Goal: Information Seeking & Learning: Find specific fact

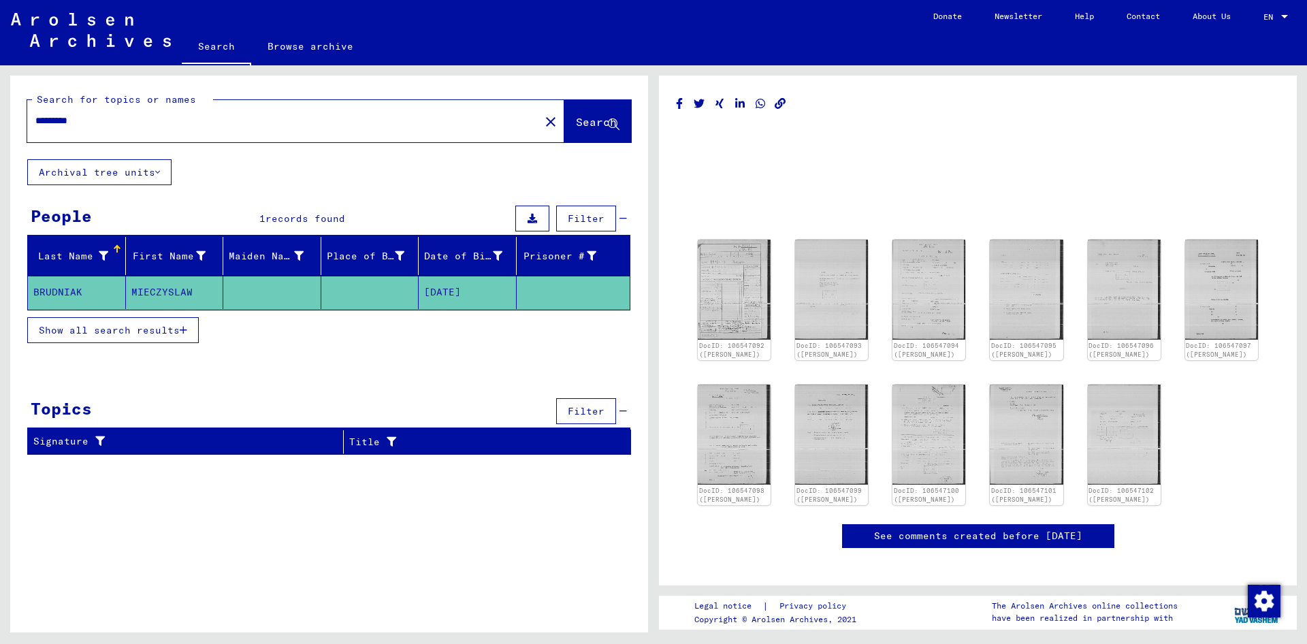
drag, startPoint x: 101, startPoint y: 125, endPoint x: 29, endPoint y: 116, distance: 72.7
click at [35, 116] on input "*********" at bounding box center [283, 121] width 496 height 14
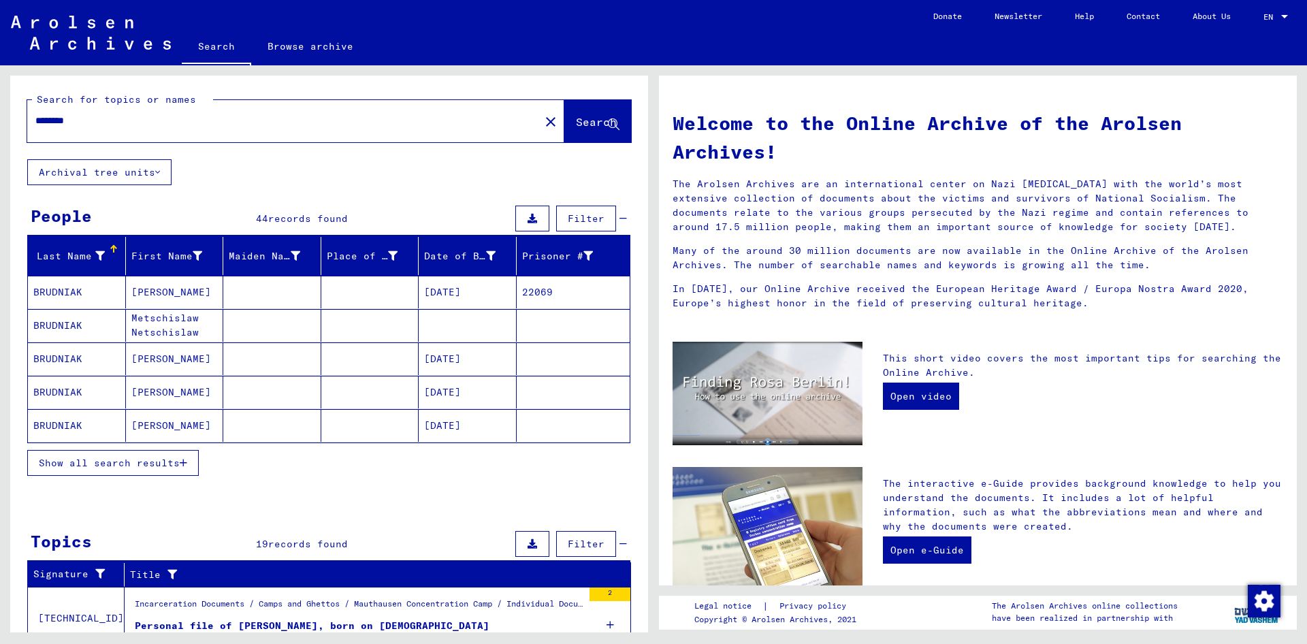
click at [258, 127] on input "********" at bounding box center [279, 121] width 488 height 14
click at [54, 468] on span "Show all search results" at bounding box center [109, 463] width 141 height 12
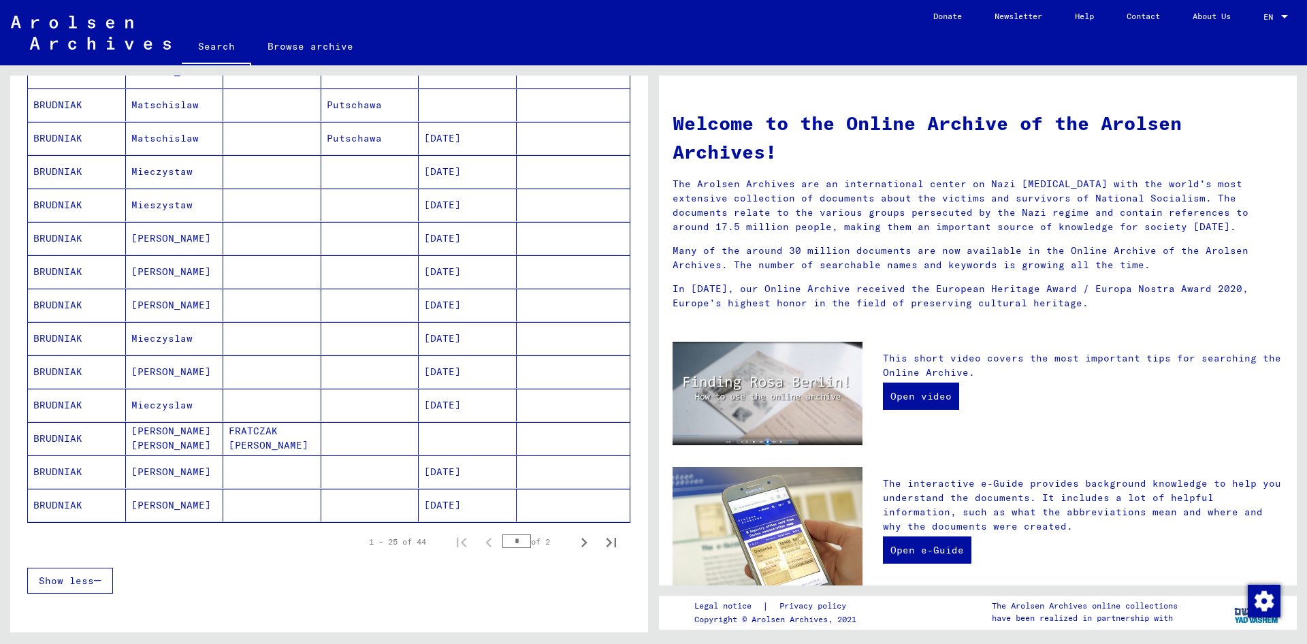
scroll to position [735, 0]
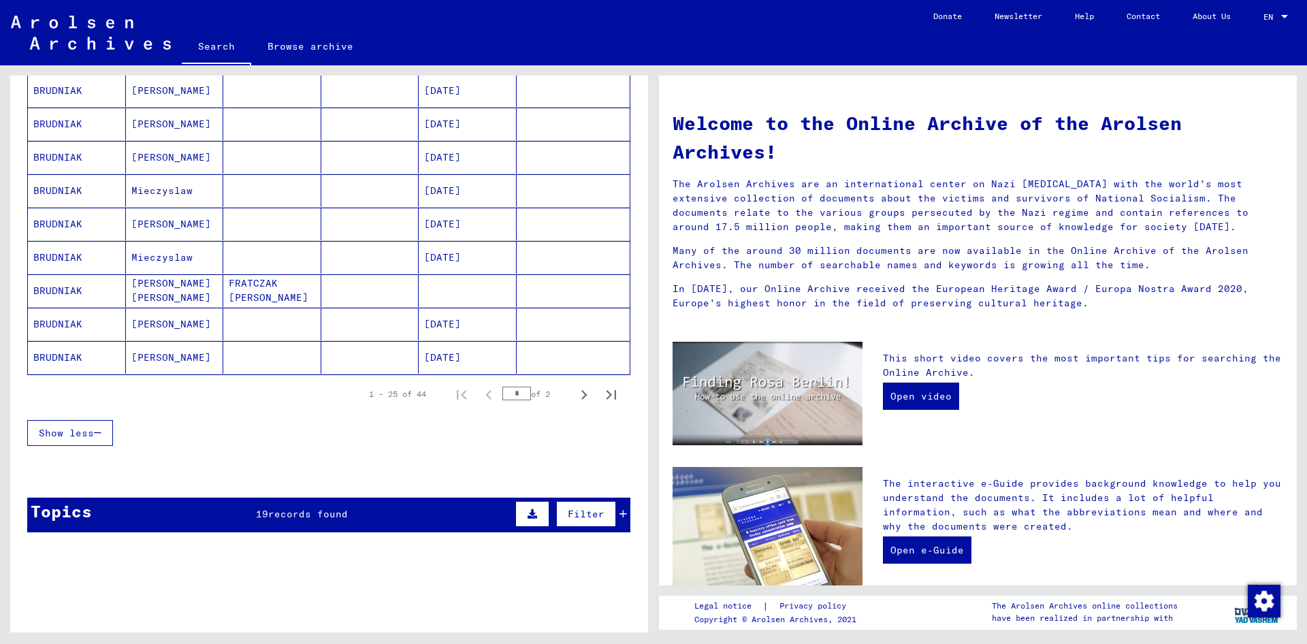
click at [206, 293] on mat-cell "[PERSON_NAME] [PERSON_NAME]" at bounding box center [175, 290] width 98 height 33
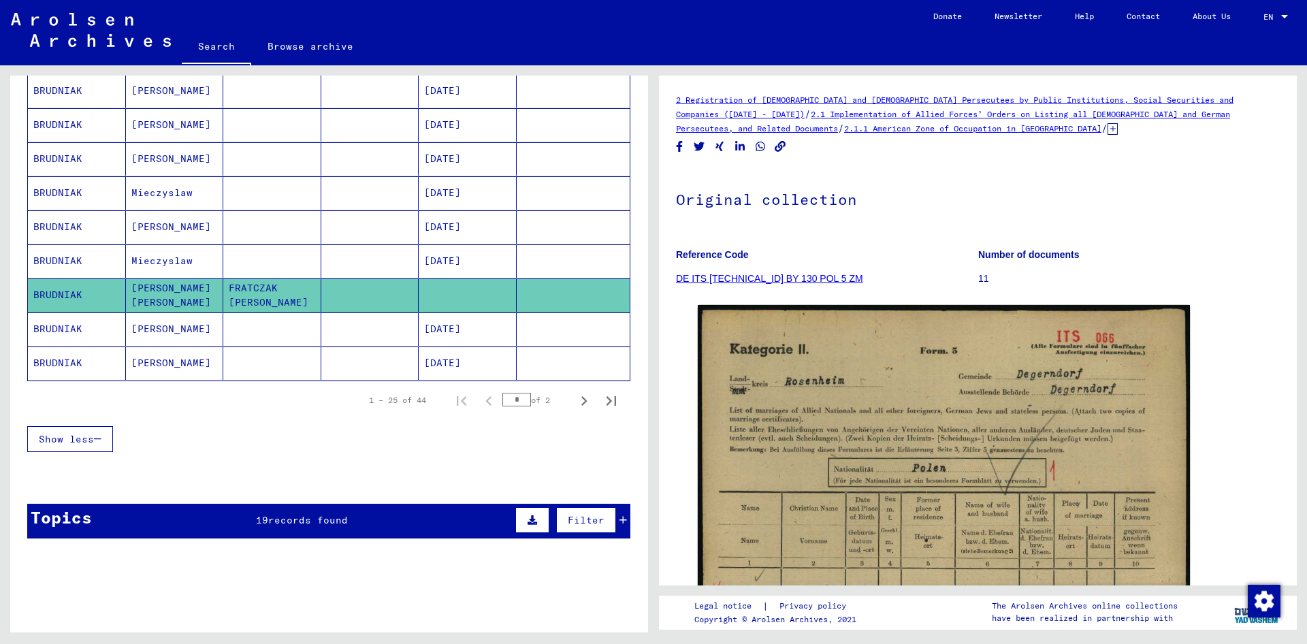
click at [175, 229] on mat-cell "[PERSON_NAME]" at bounding box center [175, 226] width 98 height 33
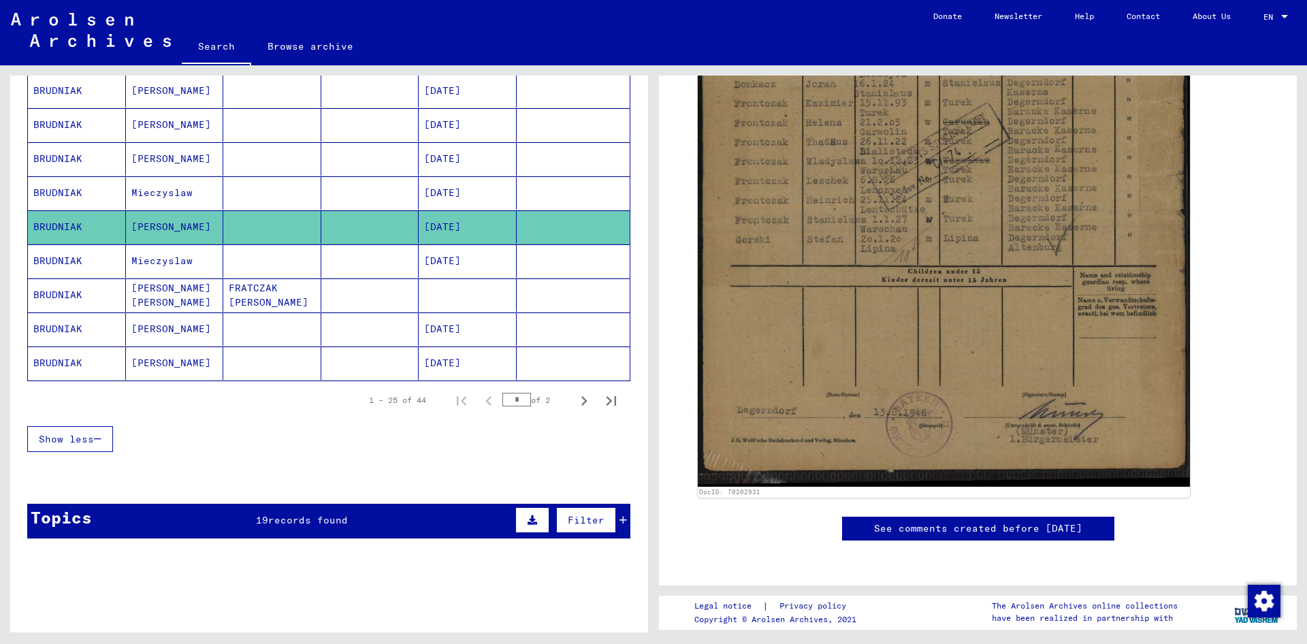
scroll to position [11, 0]
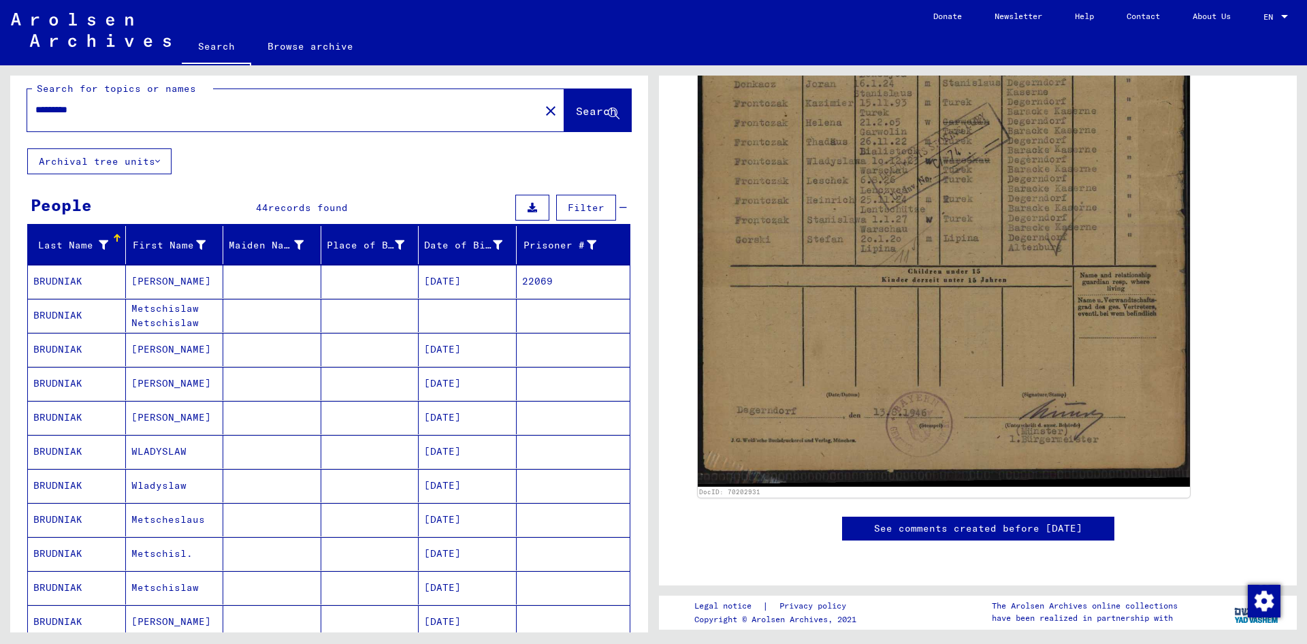
click at [163, 113] on input "********" at bounding box center [283, 110] width 496 height 14
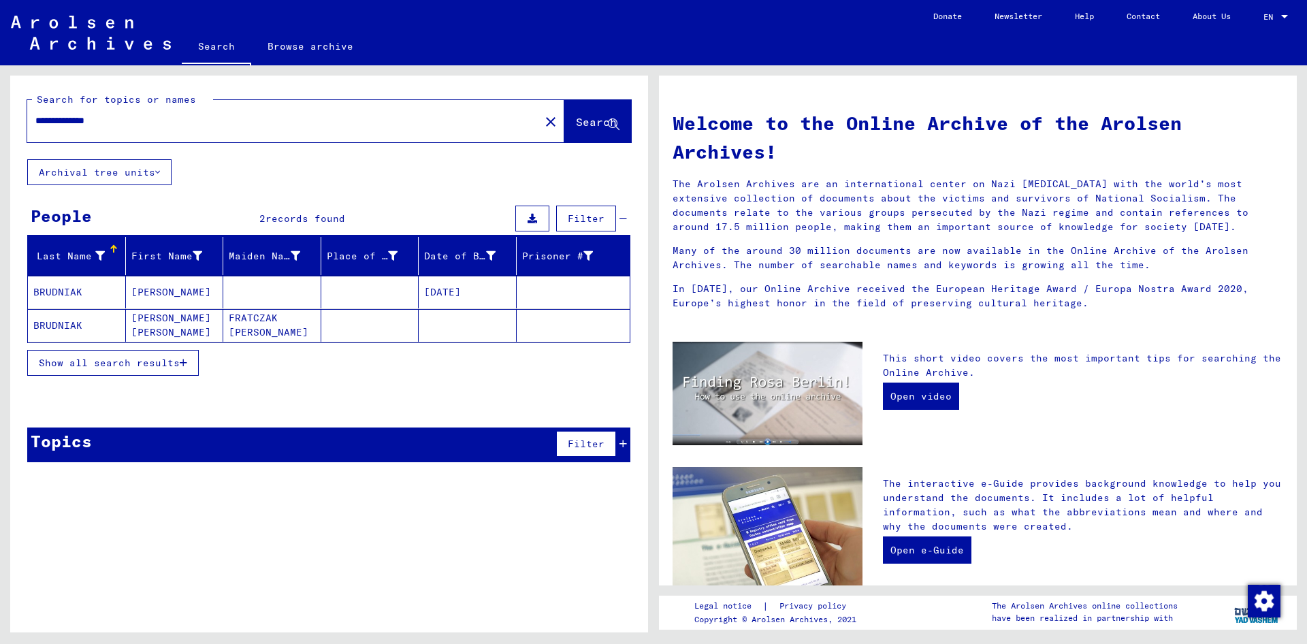
drag, startPoint x: 81, startPoint y: 118, endPoint x: -5, endPoint y: 114, distance: 86.6
click at [35, 114] on input "**********" at bounding box center [279, 121] width 488 height 14
type input "**********"
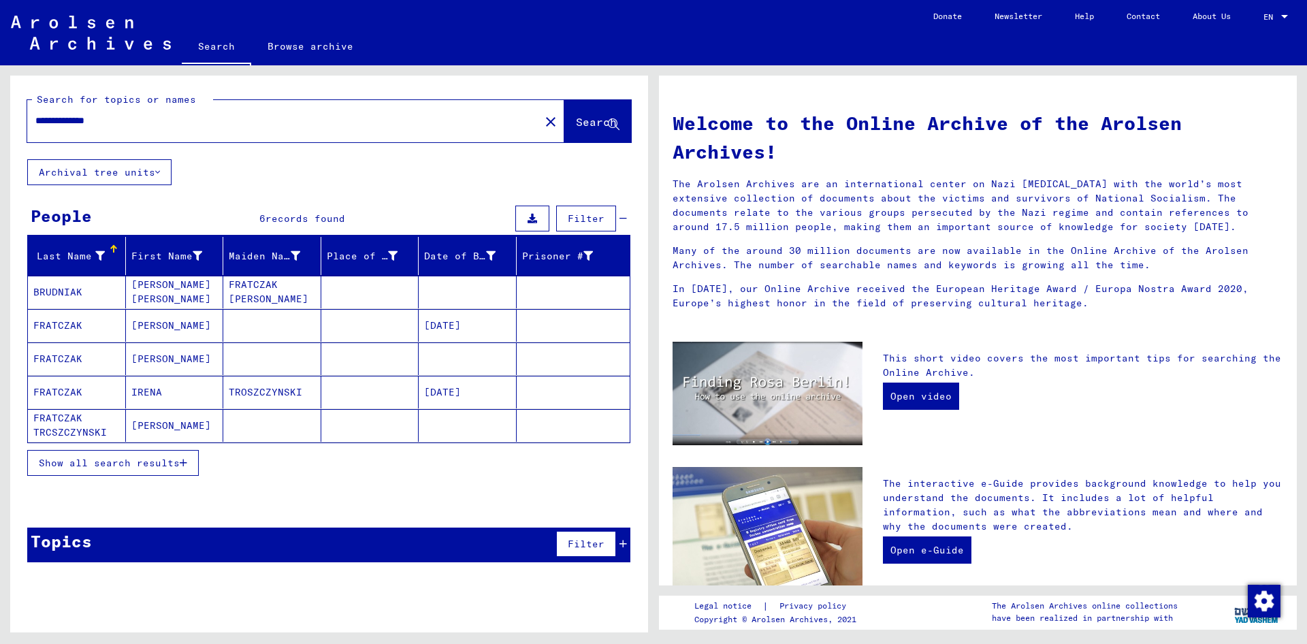
click at [195, 296] on mat-cell "[PERSON_NAME] [PERSON_NAME]" at bounding box center [175, 292] width 98 height 33
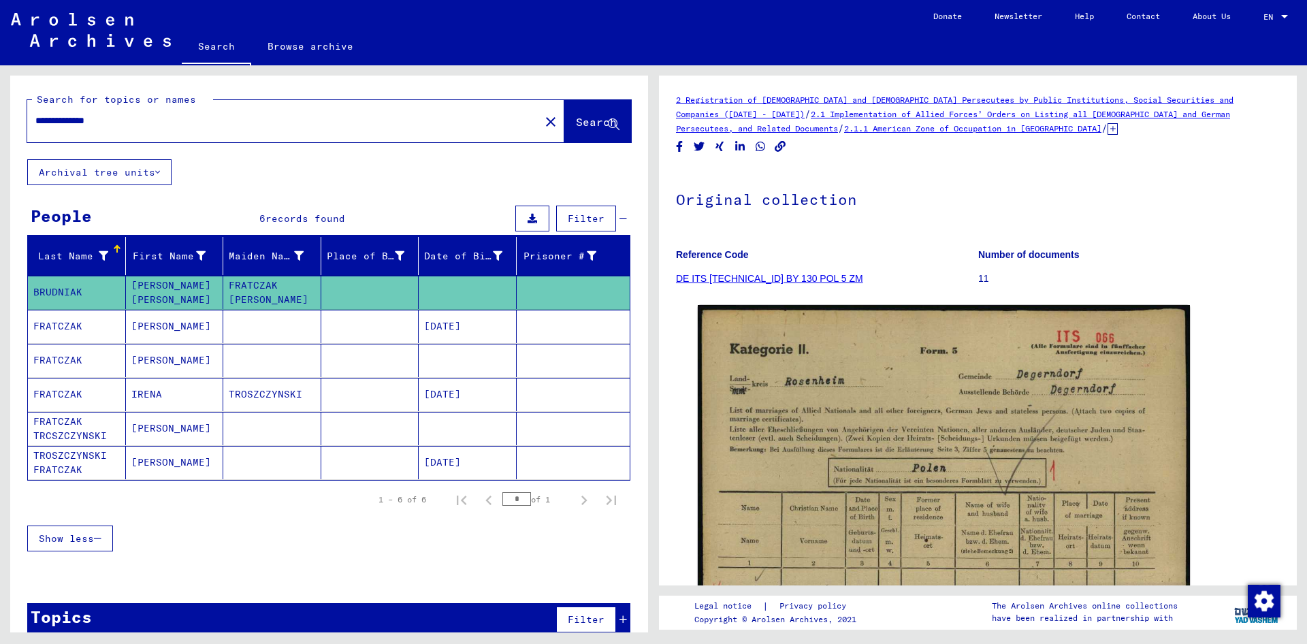
click at [190, 333] on mat-cell "[PERSON_NAME]" at bounding box center [175, 326] width 98 height 33
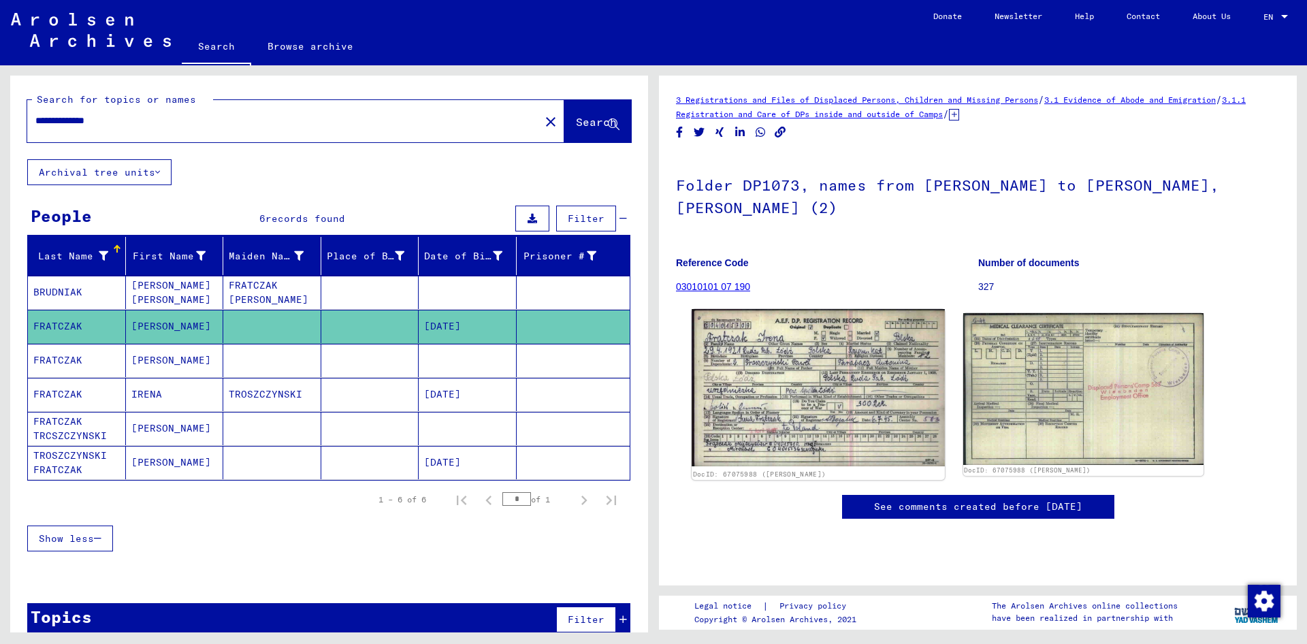
click at [820, 349] on img at bounding box center [818, 387] width 253 height 157
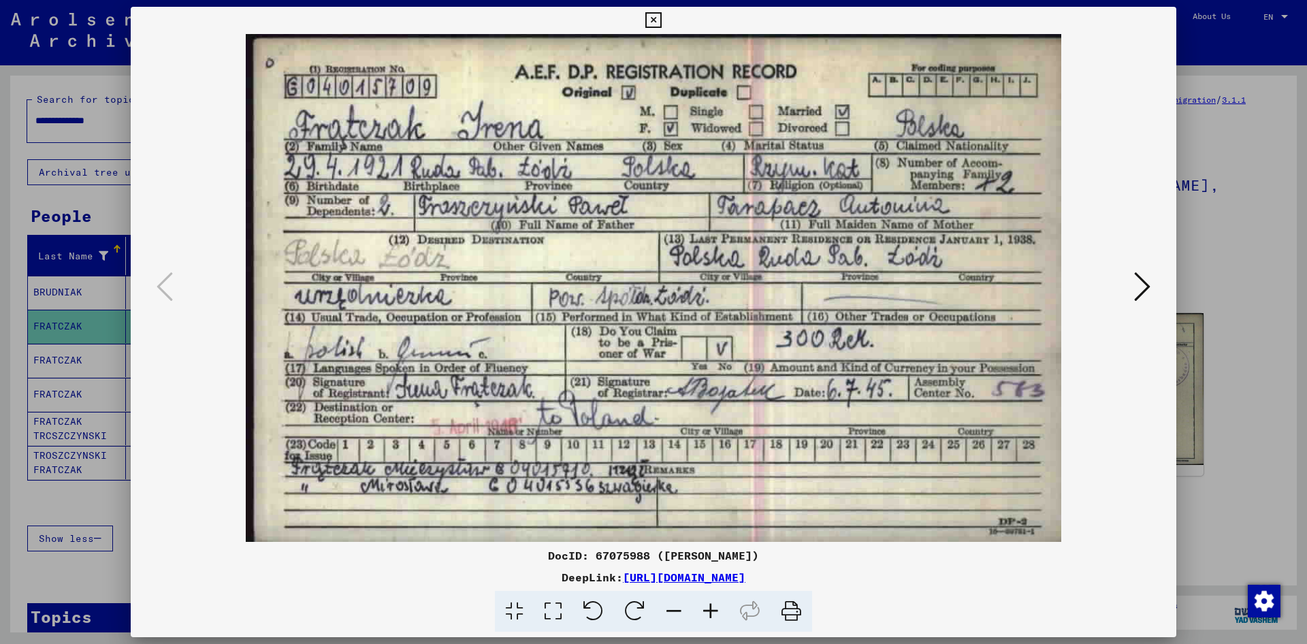
click at [1141, 287] on icon at bounding box center [1142, 286] width 16 height 33
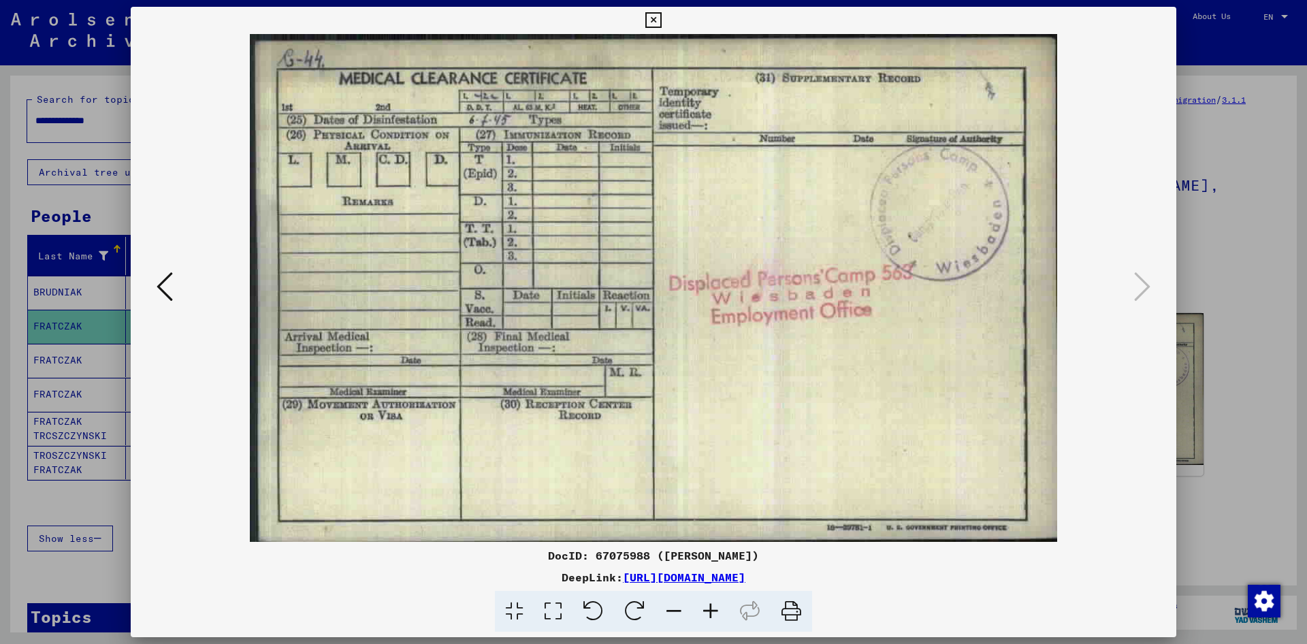
click at [661, 21] on icon at bounding box center [654, 20] width 16 height 16
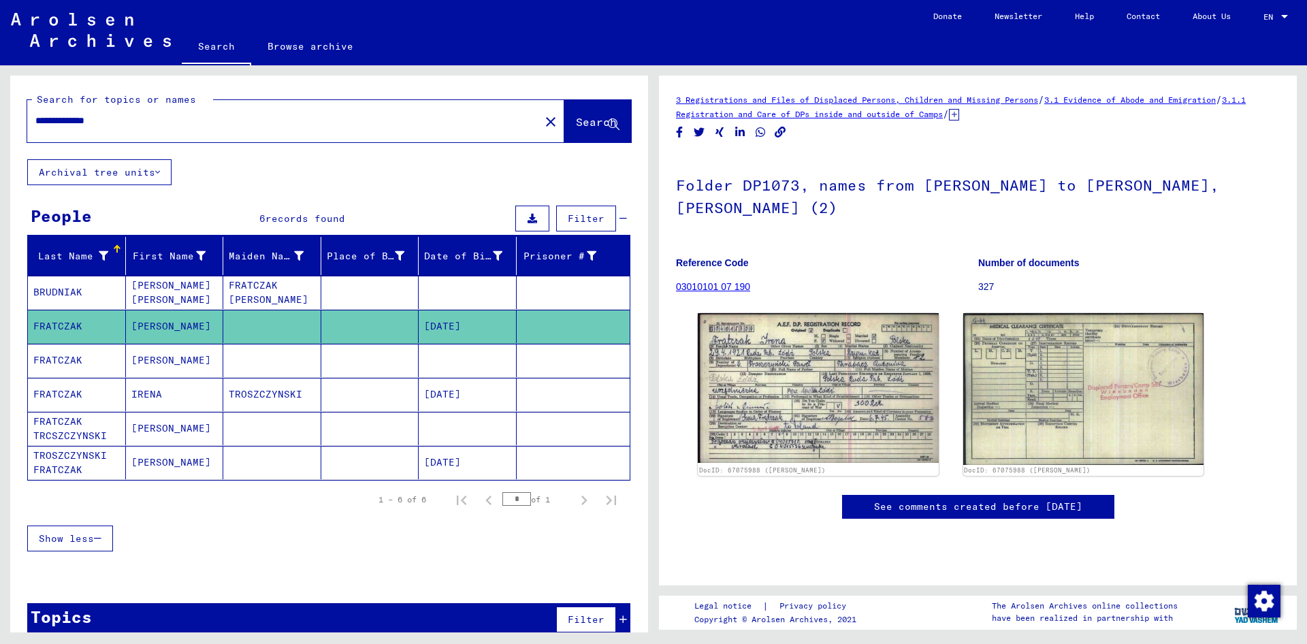
click at [252, 365] on mat-cell at bounding box center [272, 360] width 98 height 33
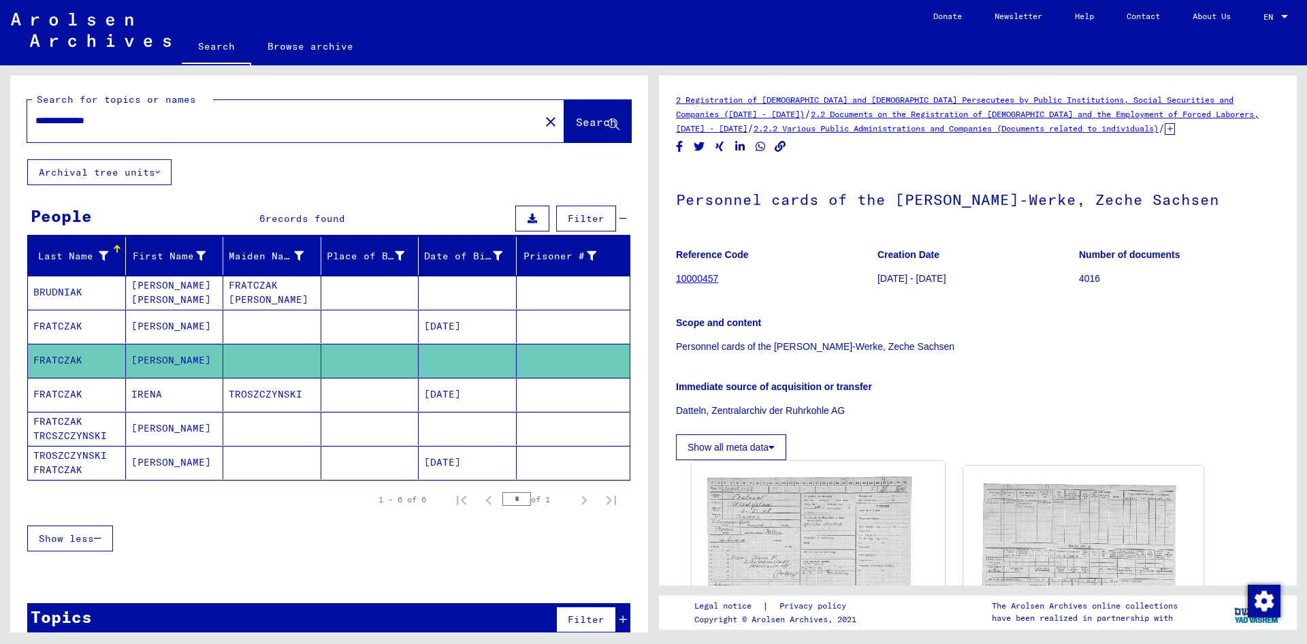
click at [795, 524] on img at bounding box center [818, 552] width 253 height 183
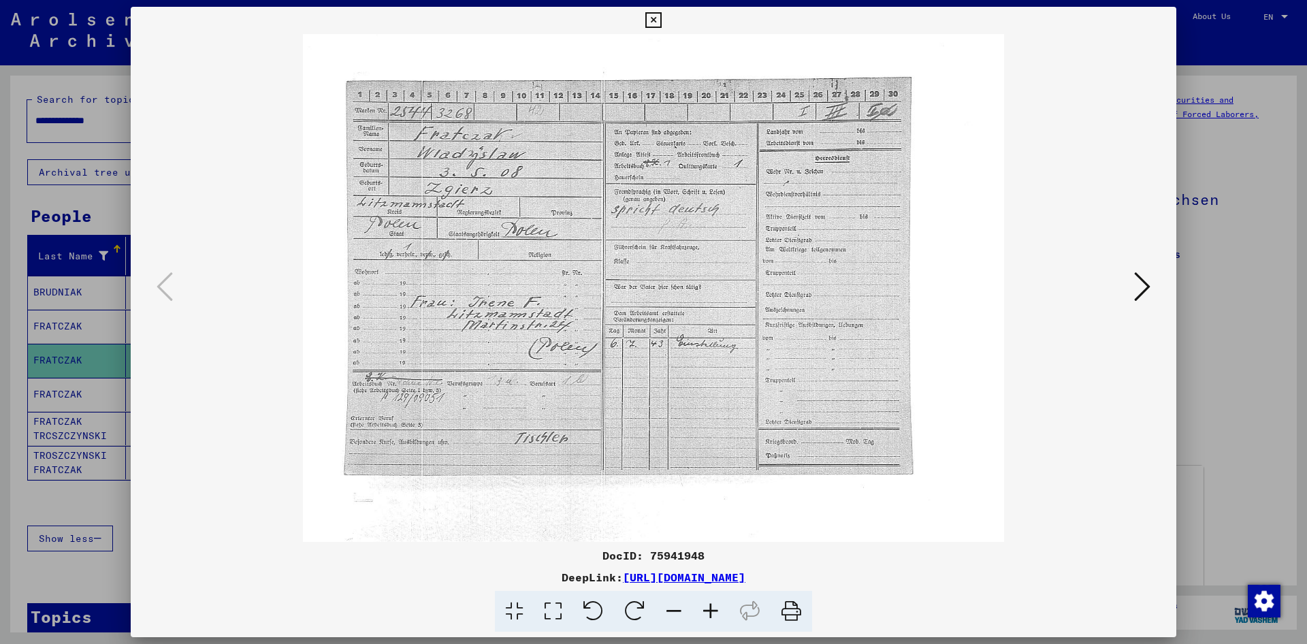
click at [661, 24] on icon at bounding box center [654, 20] width 16 height 16
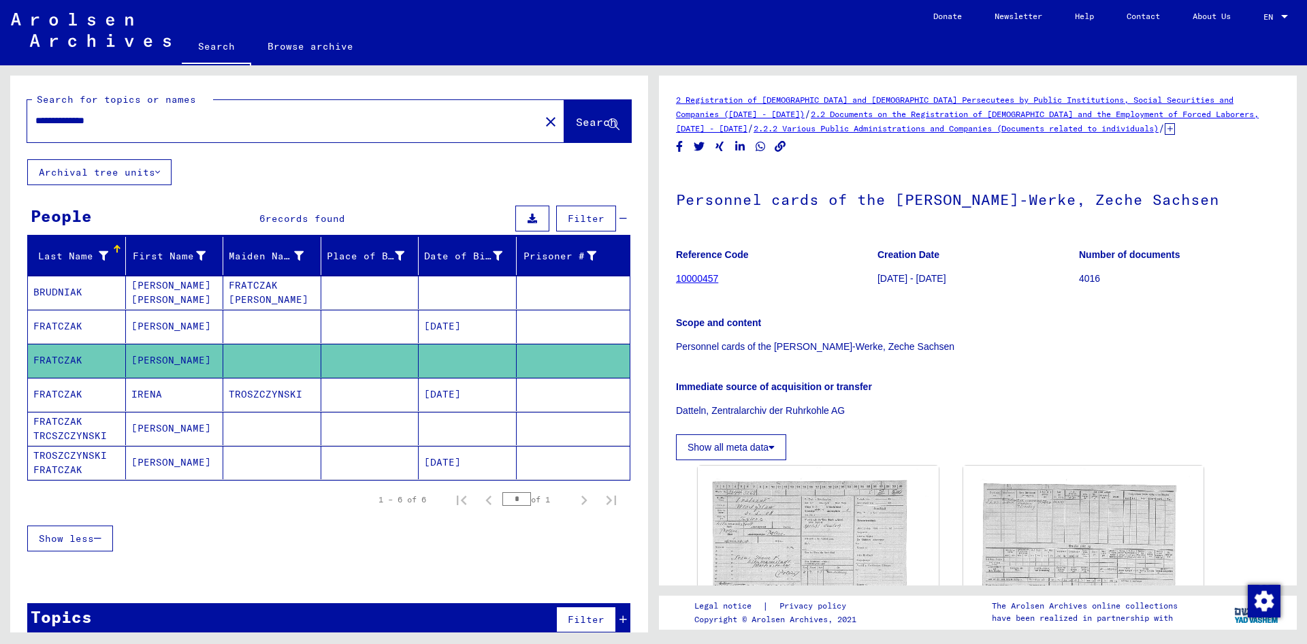
click at [344, 388] on mat-cell at bounding box center [370, 394] width 98 height 33
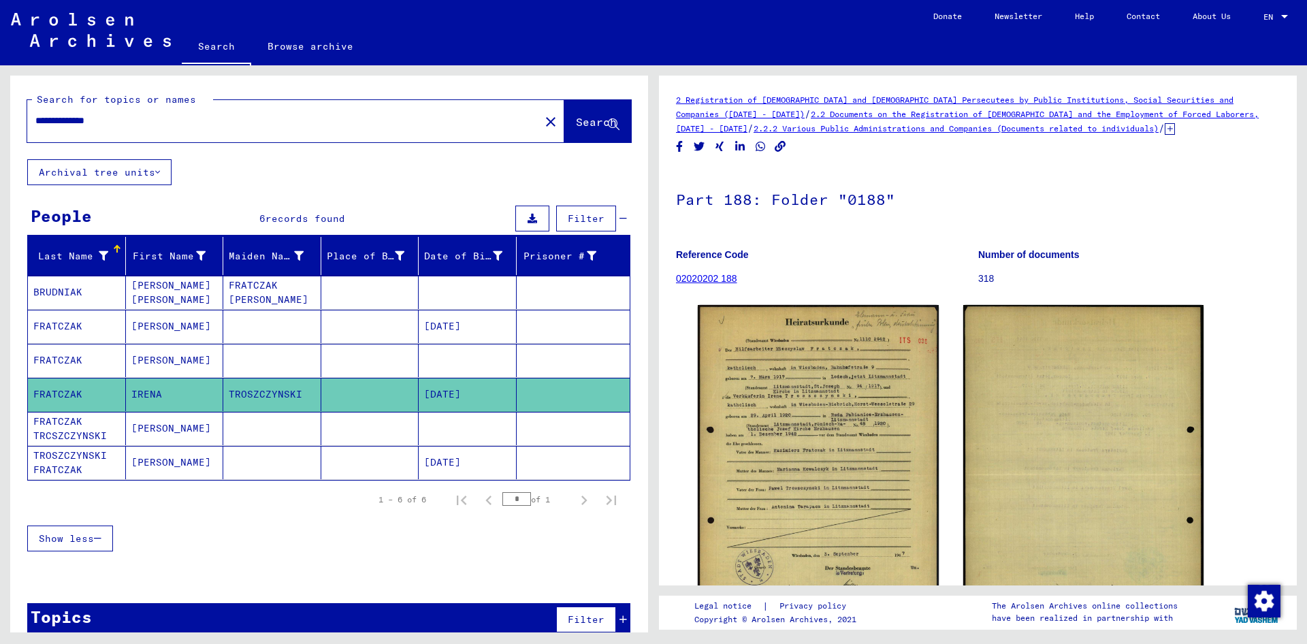
click at [357, 424] on mat-cell at bounding box center [370, 428] width 98 height 33
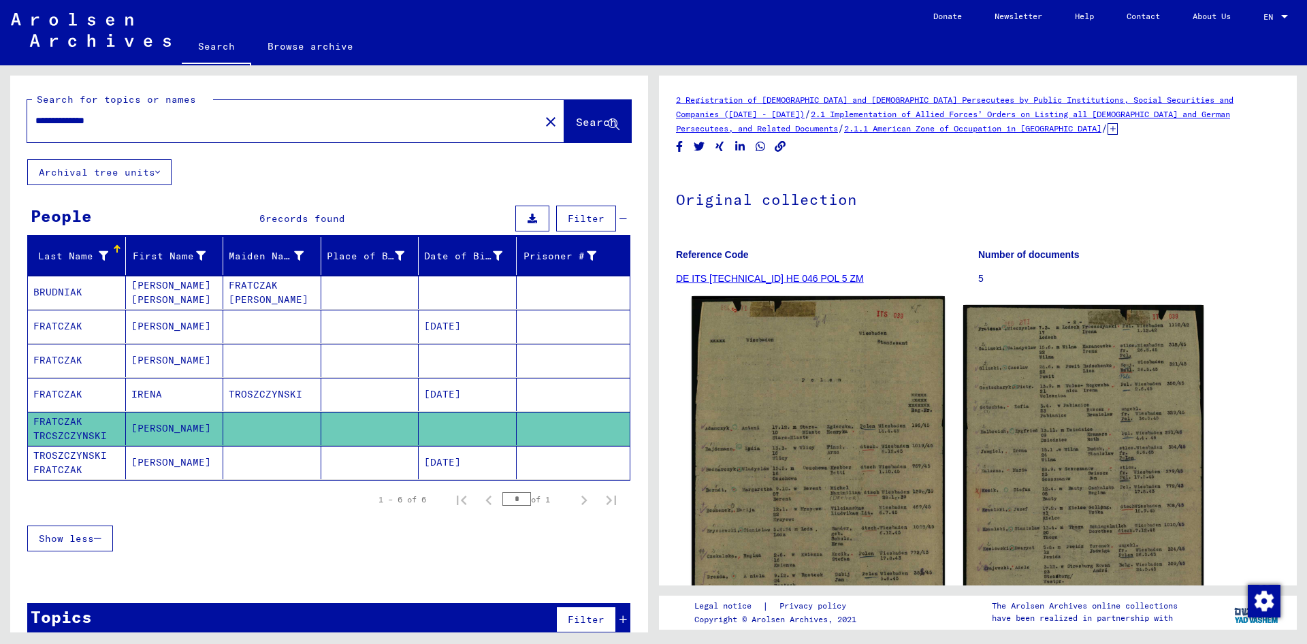
click at [835, 387] on img at bounding box center [818, 474] width 253 height 356
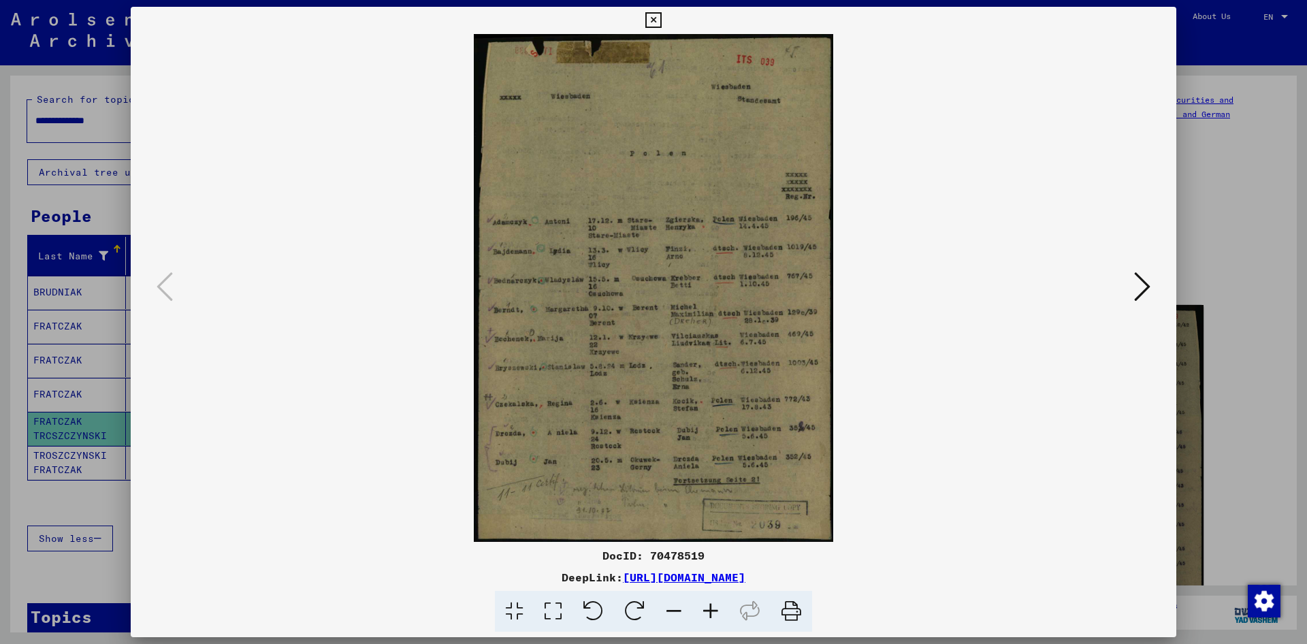
click at [1142, 287] on icon at bounding box center [1142, 286] width 16 height 33
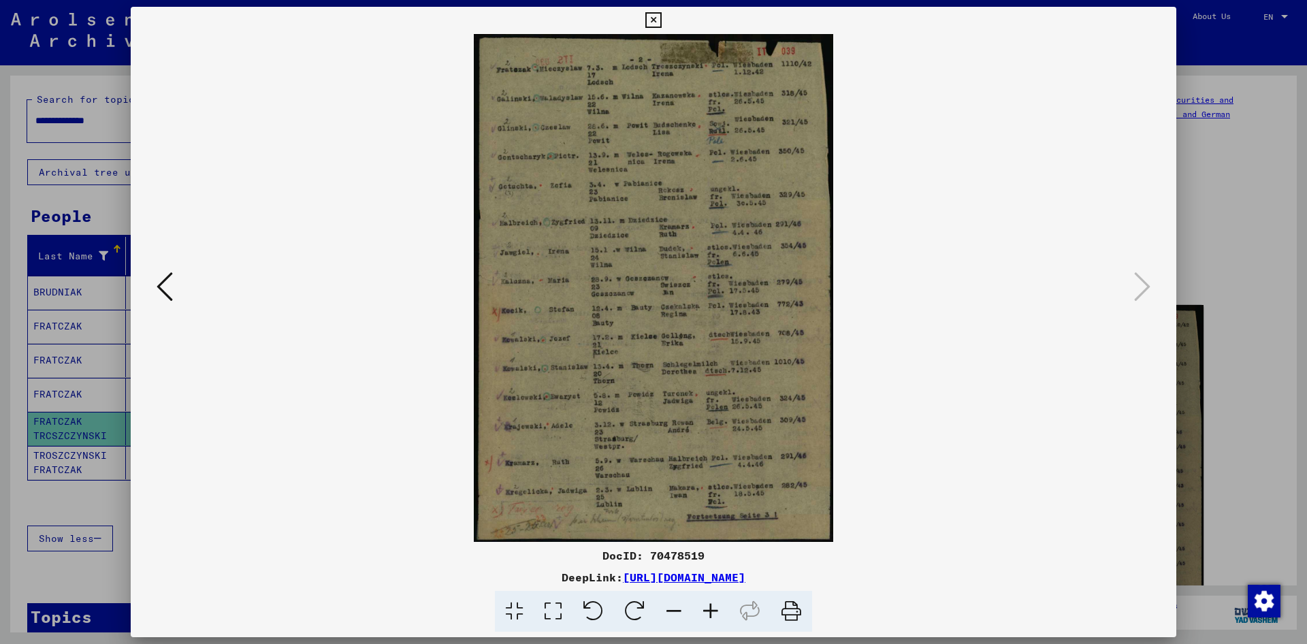
click at [633, 79] on img at bounding box center [653, 288] width 953 height 508
click at [661, 22] on icon at bounding box center [654, 20] width 16 height 16
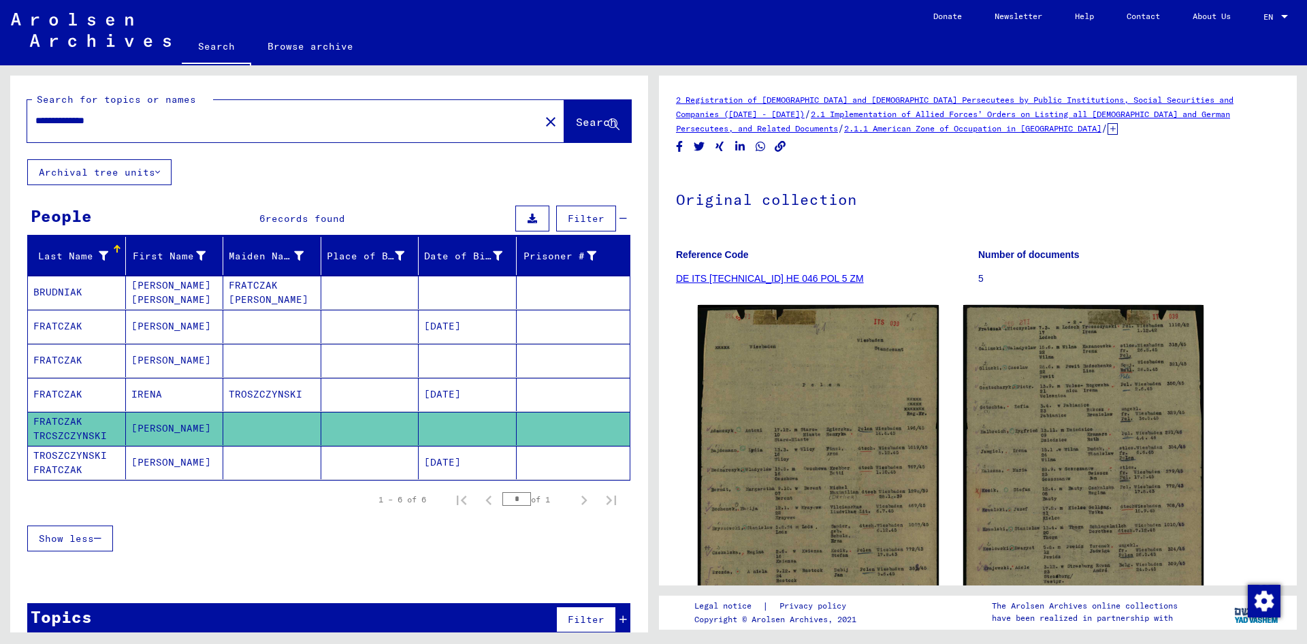
click at [69, 459] on mat-cell "TROSZCZYNSKI FRATCZAK" at bounding box center [77, 462] width 98 height 33
